Goal: Find specific page/section: Find specific page/section

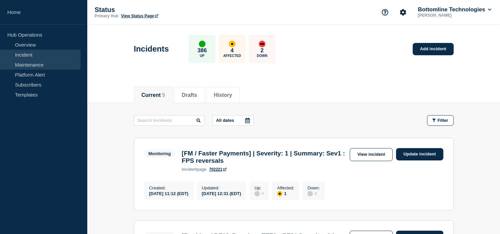
click at [28, 62] on link "Maintenance" at bounding box center [40, 65] width 81 height 10
